Goal: Task Accomplishment & Management: Manage account settings

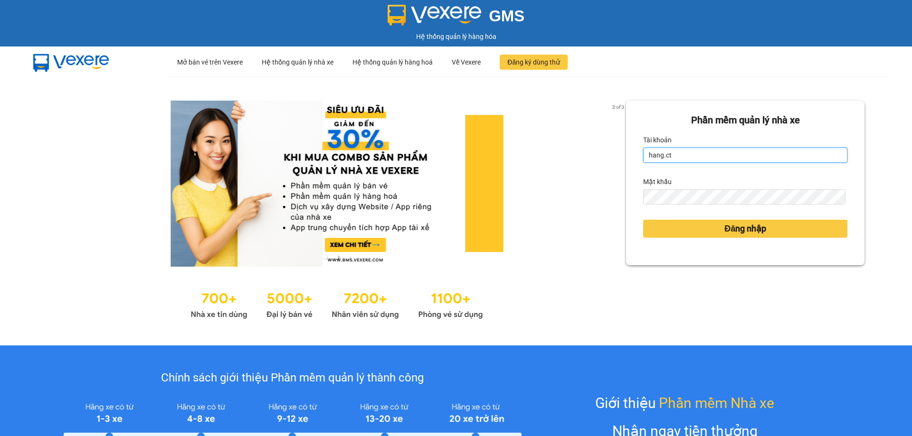
drag, startPoint x: 688, startPoint y: 157, endPoint x: 688, endPoint y: 166, distance: 9.0
click at [688, 156] on input "hang.ct" at bounding box center [745, 155] width 204 height 15
type input "nguyenhoa.ct"
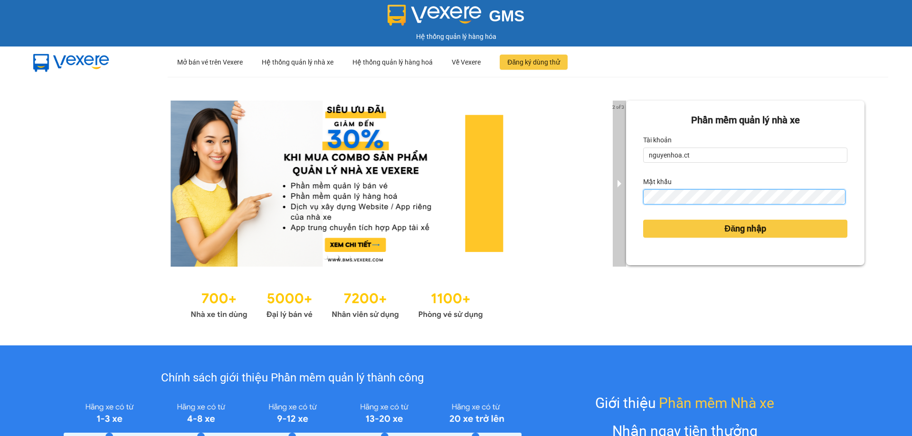
click at [611, 203] on div "2 of 3 Phần mềm quản lý nhà xe Tài khoản nguyenhoa.ct Mật khẩu Đăng nhập" at bounding box center [456, 211] width 912 height 269
click at [643, 220] on button "Đăng nhập" at bounding box center [745, 229] width 204 height 18
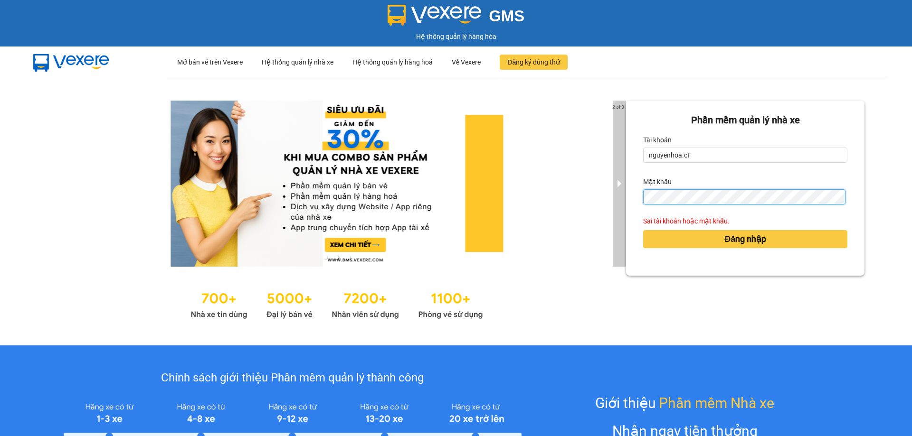
click at [643, 230] on button "Đăng nhập" at bounding box center [745, 239] width 204 height 18
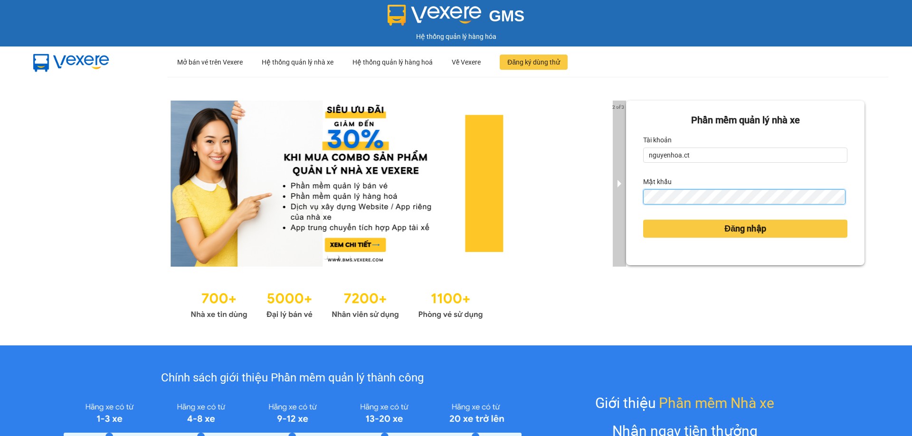
click at [618, 206] on div "2 of 3 Phần mềm quản lý nhà xe Tài khoản nguyenhoa.ct Mật khẩu Đăng nhập" at bounding box center [456, 211] width 912 height 269
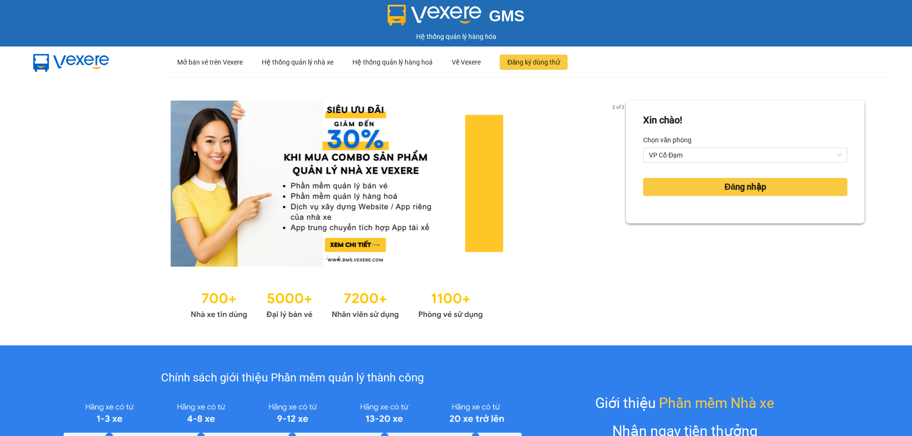
click at [786, 227] on div "Xin chào! Chọn văn phòng VP Cổ Đạm Đăng nhập" at bounding box center [745, 211] width 238 height 221
click at [736, 189] on span "Đăng nhập" at bounding box center [745, 186] width 42 height 13
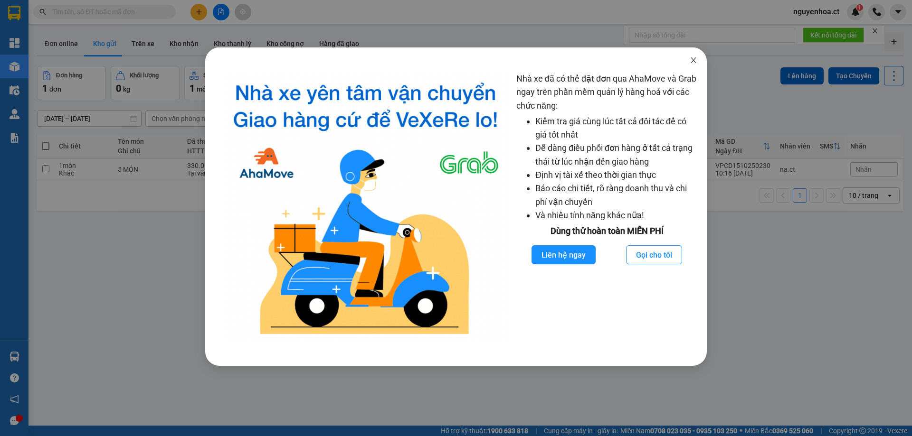
click at [693, 56] on span "Close" at bounding box center [693, 60] width 27 height 27
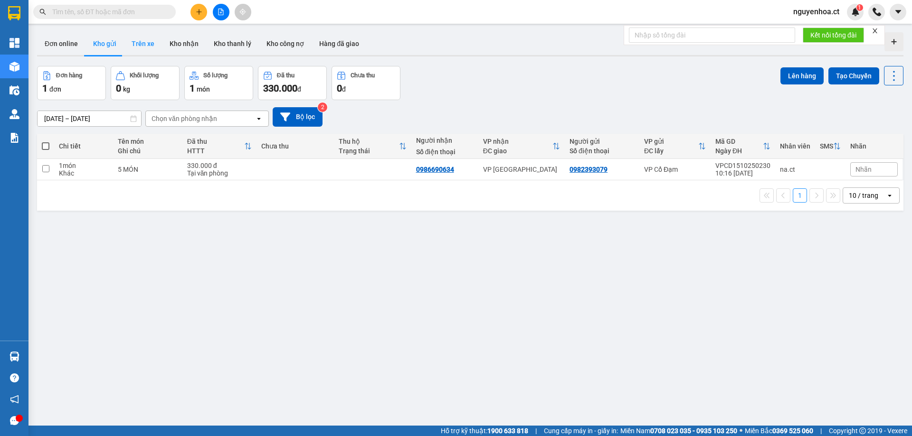
click at [142, 40] on button "Trên xe" at bounding box center [143, 43] width 38 height 23
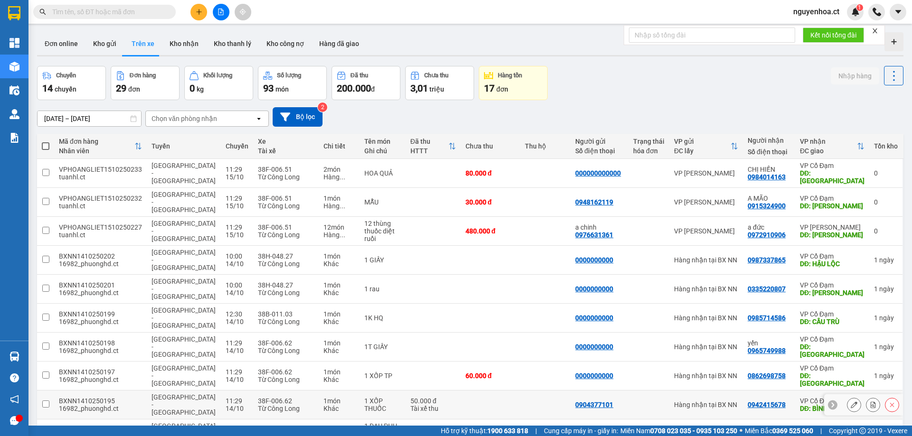
scroll to position [44, 0]
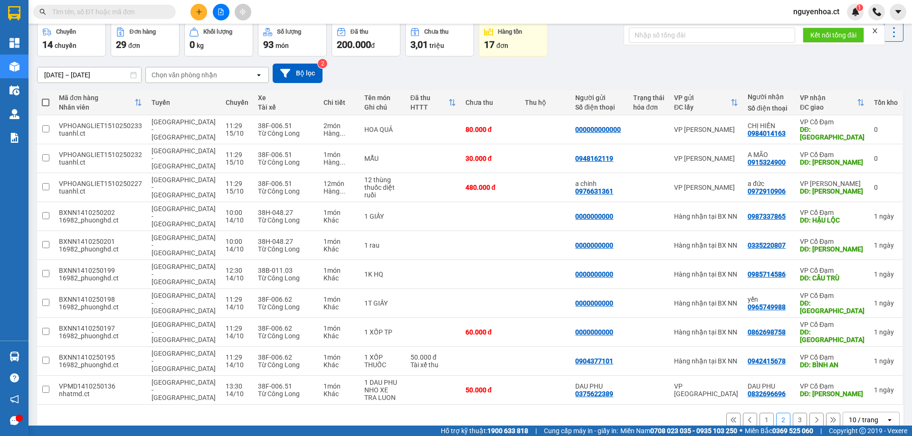
click at [830, 417] on icon at bounding box center [833, 420] width 7 height 7
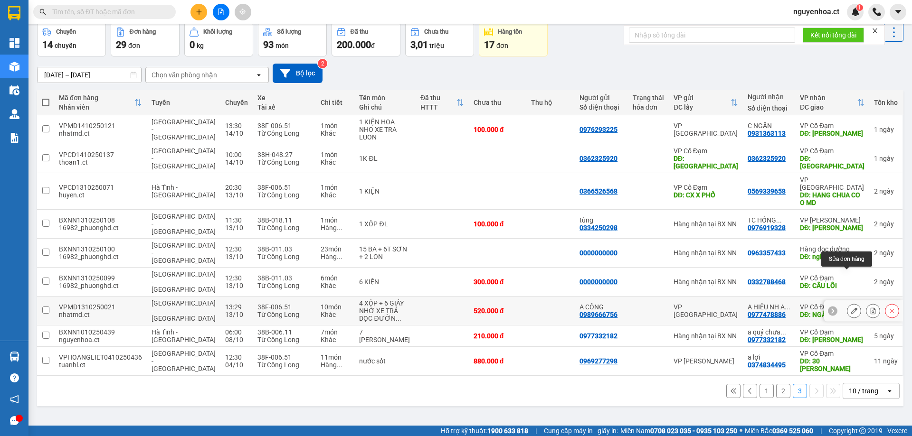
click at [851, 308] on icon at bounding box center [854, 311] width 7 height 7
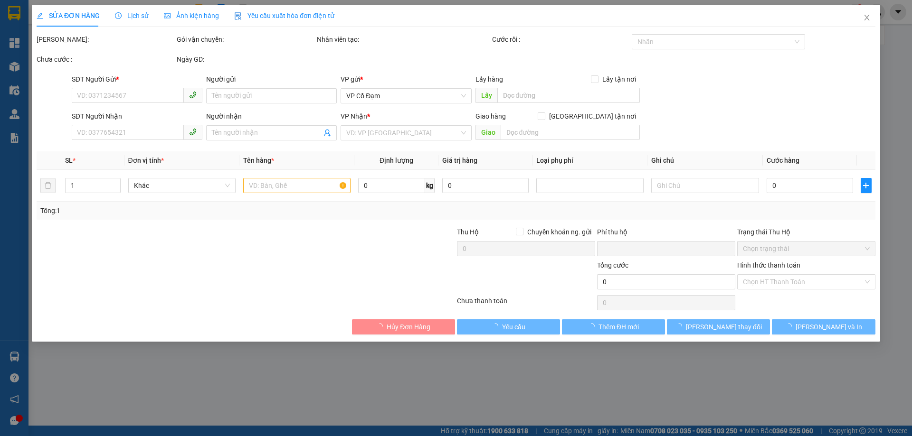
type input "0989666756"
type input "A CÔNG"
type input "0977478886"
type input "A HIẾU NH A TUẤN TC TRẢ HÀNG"
type input "NGÃ 3 GIA LÁCH"
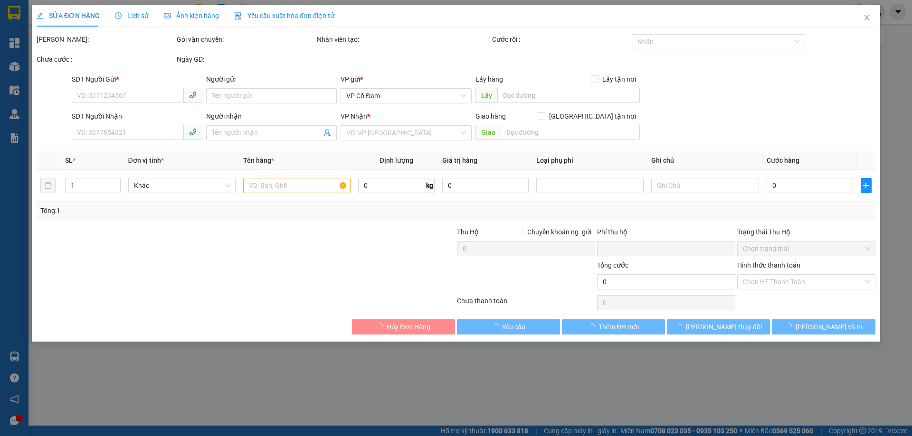
type input "0"
type input "520.000"
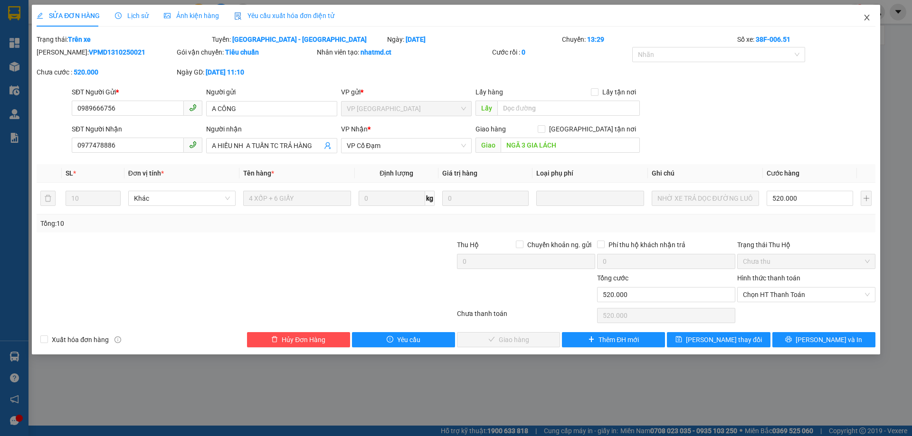
click at [868, 18] on icon "close" at bounding box center [867, 18] width 8 height 8
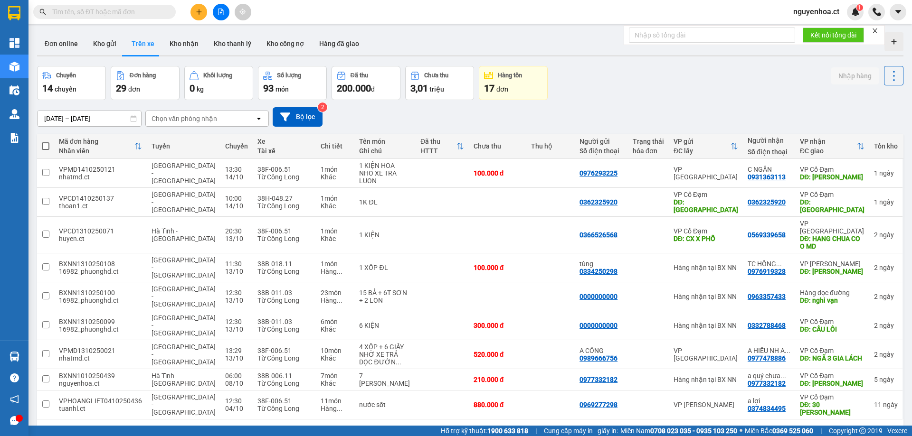
click at [131, 12] on input "text" at bounding box center [108, 12] width 112 height 10
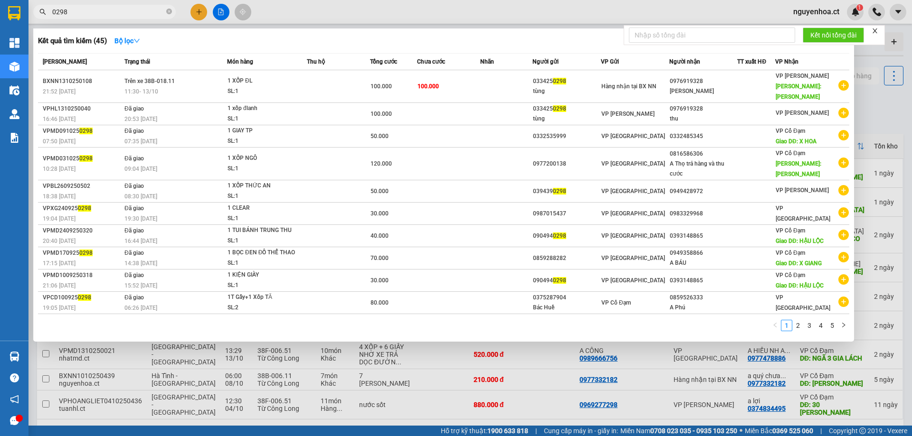
type input "0298"
drag, startPoint x: 168, startPoint y: 10, endPoint x: 184, endPoint y: 24, distance: 20.9
click at [169, 10] on icon "close-circle" at bounding box center [169, 12] width 6 height 6
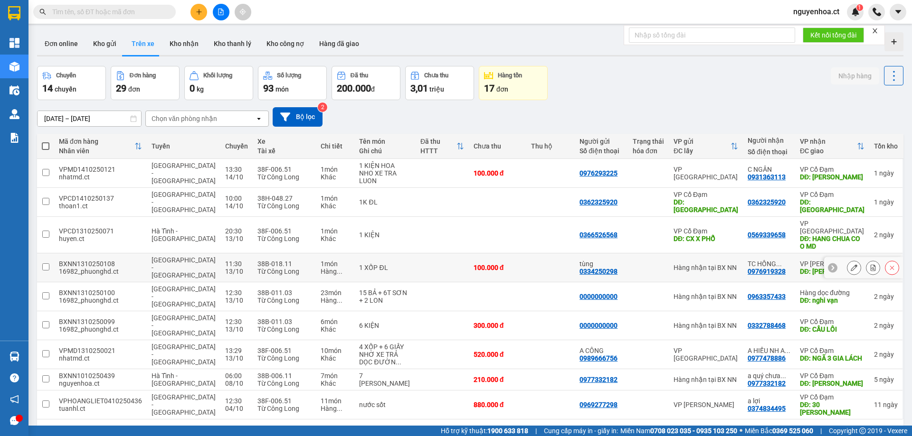
click at [45, 264] on input "checkbox" at bounding box center [45, 267] width 7 height 7
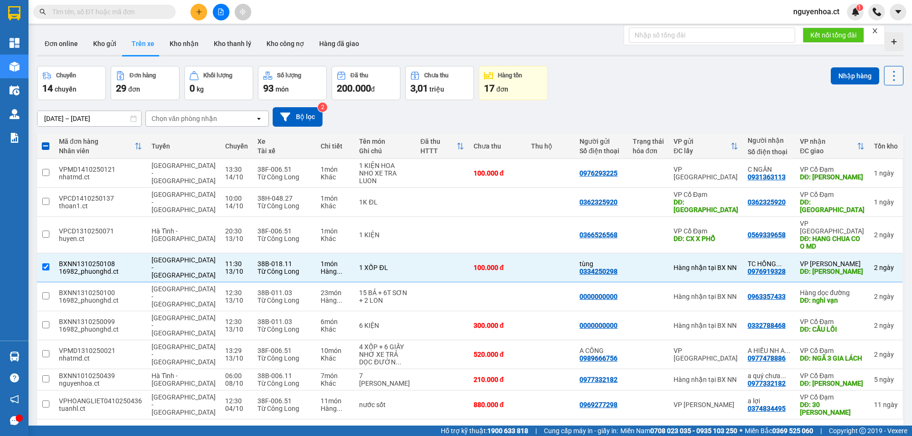
click at [888, 75] on icon at bounding box center [893, 75] width 13 height 13
click at [877, 121] on span "Xóa hoàn toàn" at bounding box center [876, 118] width 44 height 9
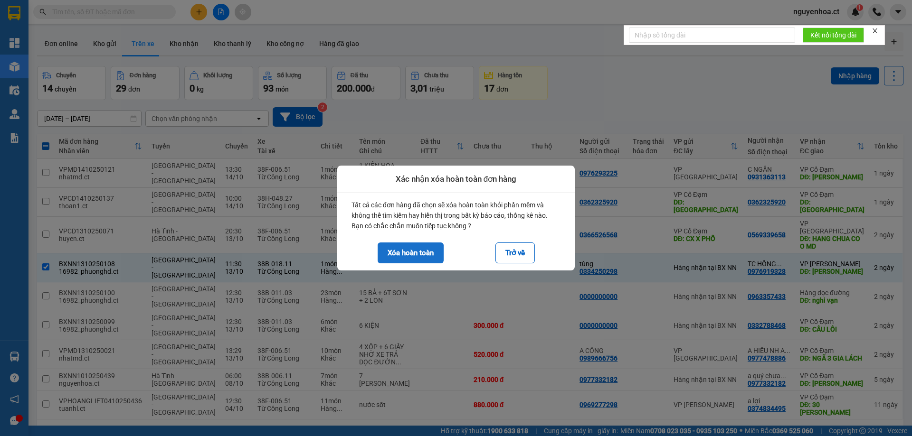
click at [422, 254] on button "Xóa hoàn toàn" at bounding box center [411, 253] width 66 height 21
checkbox input "false"
